Goal: Information Seeking & Learning: Learn about a topic

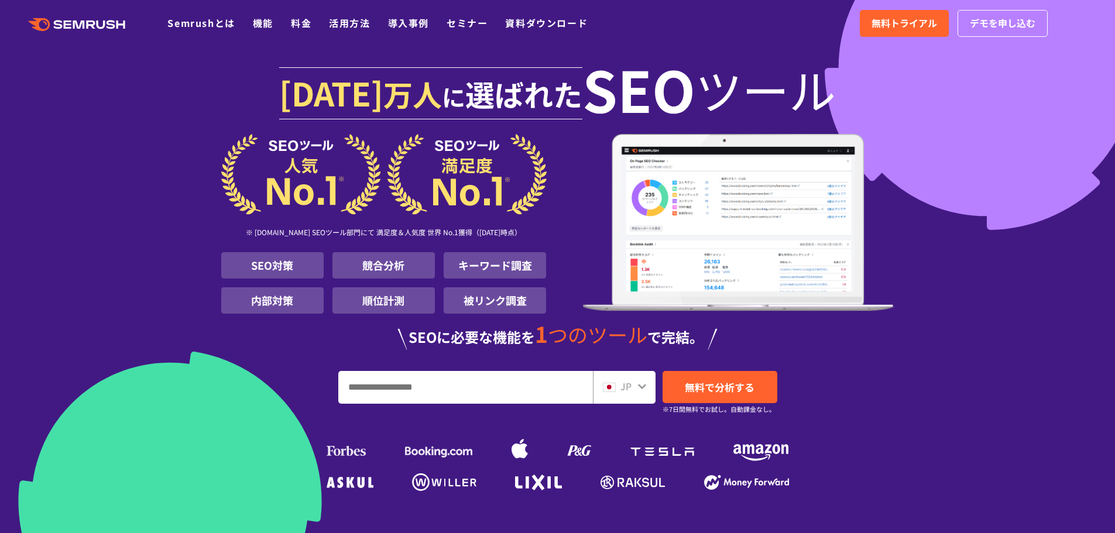
click at [432, 399] on input "URL、キーワードを入力してください" at bounding box center [466, 388] width 254 height 32
click at [630, 389] on span "JP" at bounding box center [626, 386] width 11 height 14
click at [638, 382] on icon at bounding box center [642, 386] width 9 height 9
click at [640, 386] on icon at bounding box center [642, 386] width 9 height 9
click at [640, 389] on icon at bounding box center [642, 386] width 9 height 9
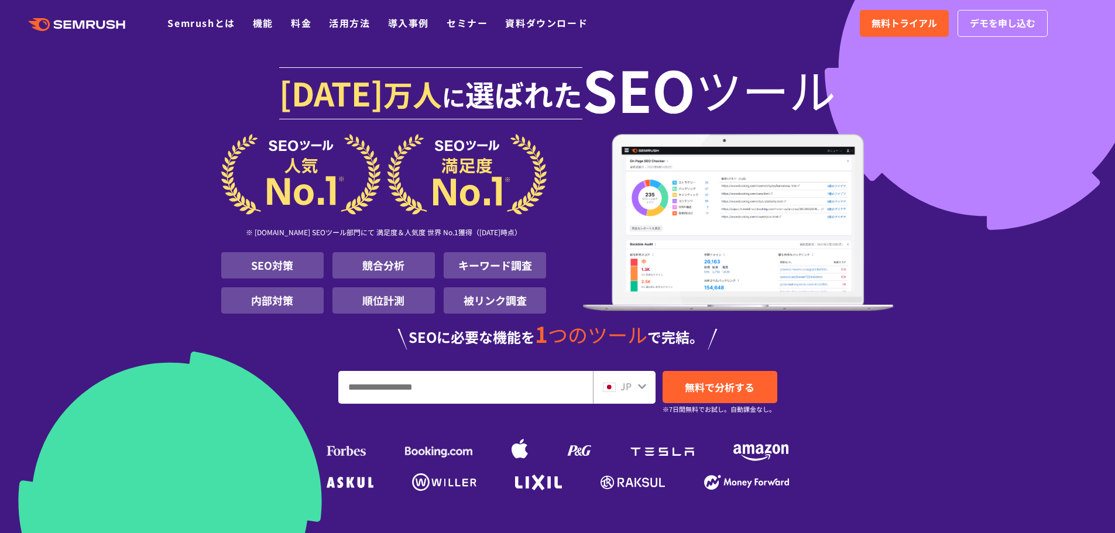
drag, startPoint x: 640, startPoint y: 385, endPoint x: 626, endPoint y: 389, distance: 14.5
click at [632, 387] on div "JP" at bounding box center [624, 387] width 63 height 33
click at [612, 392] on img at bounding box center [609, 387] width 13 height 9
click at [639, 386] on icon at bounding box center [642, 387] width 8 height 5
click at [643, 388] on icon at bounding box center [642, 387] width 8 height 5
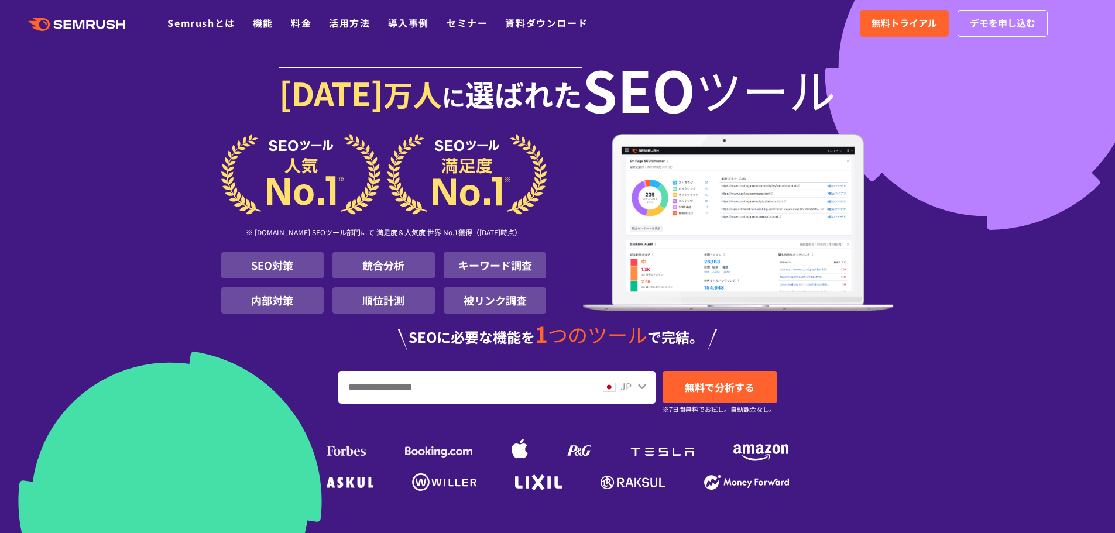
click at [611, 392] on img at bounding box center [609, 387] width 13 height 9
click at [434, 381] on input "URL、キーワードを入力してください" at bounding box center [466, 388] width 254 height 32
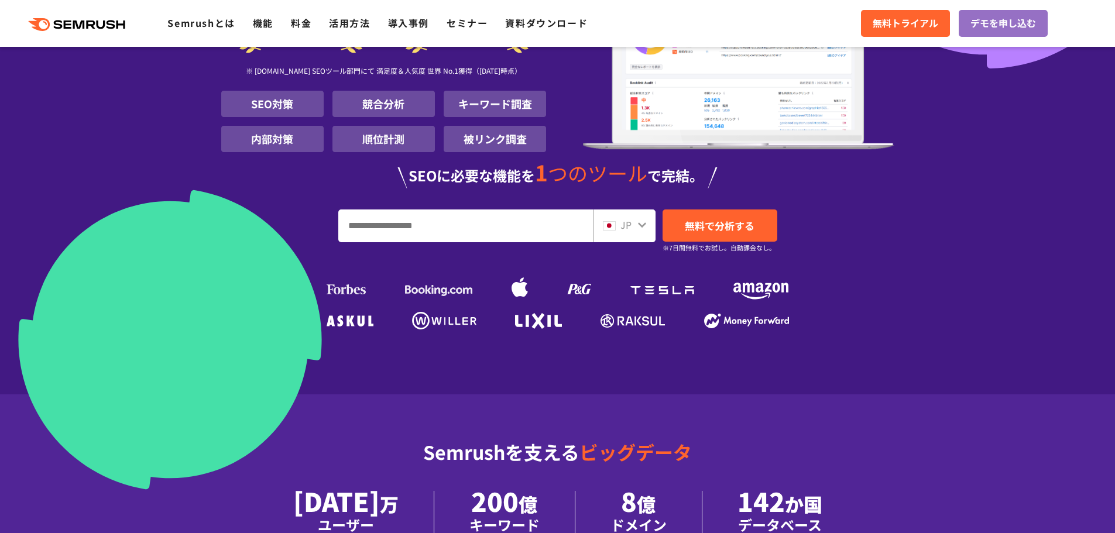
scroll to position [176, 0]
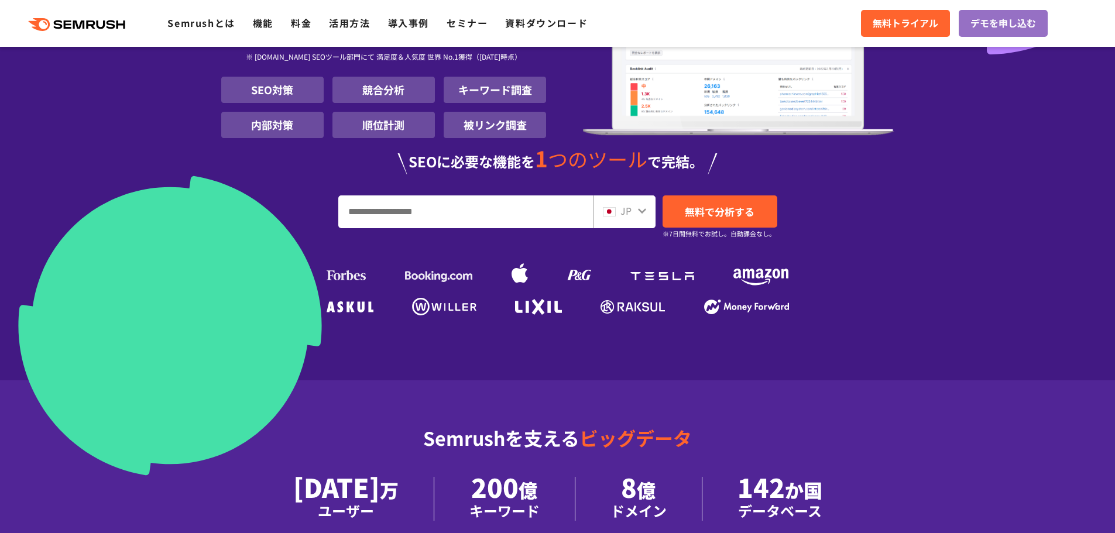
click at [619, 213] on div "JP" at bounding box center [621, 211] width 37 height 15
